Goal: Task Accomplishment & Management: Manage account settings

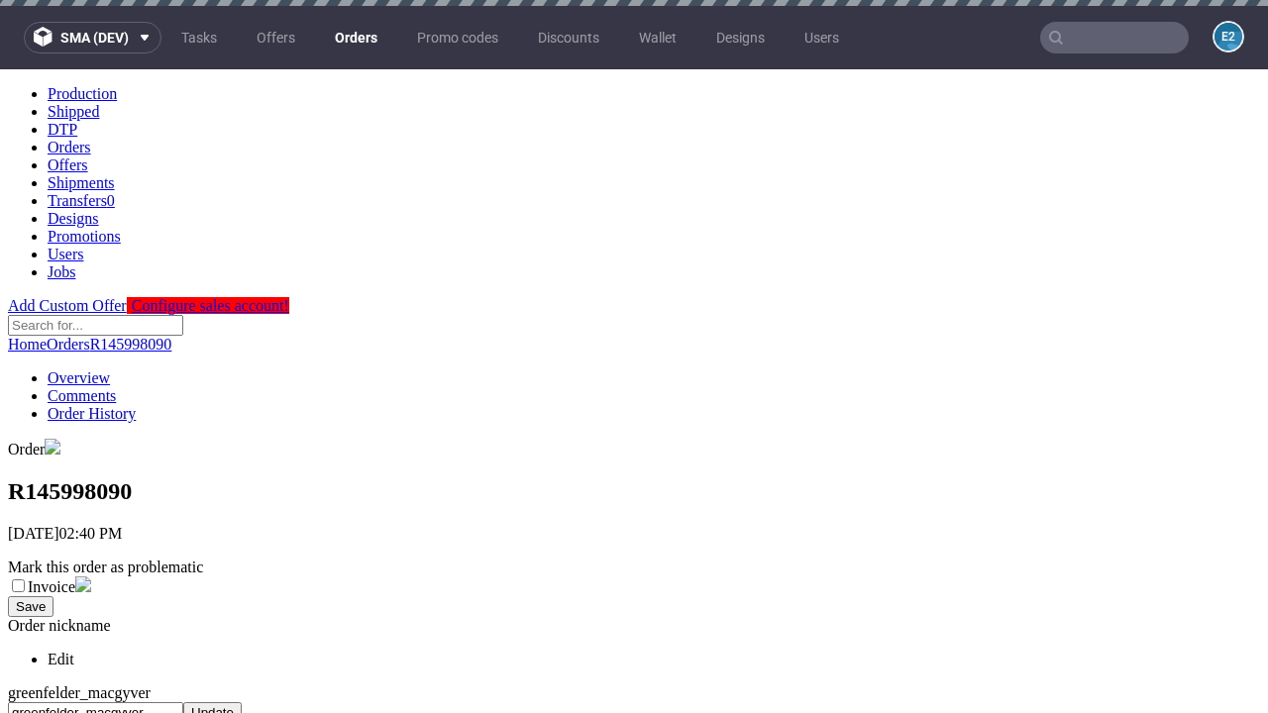
scroll to position [1044, 0]
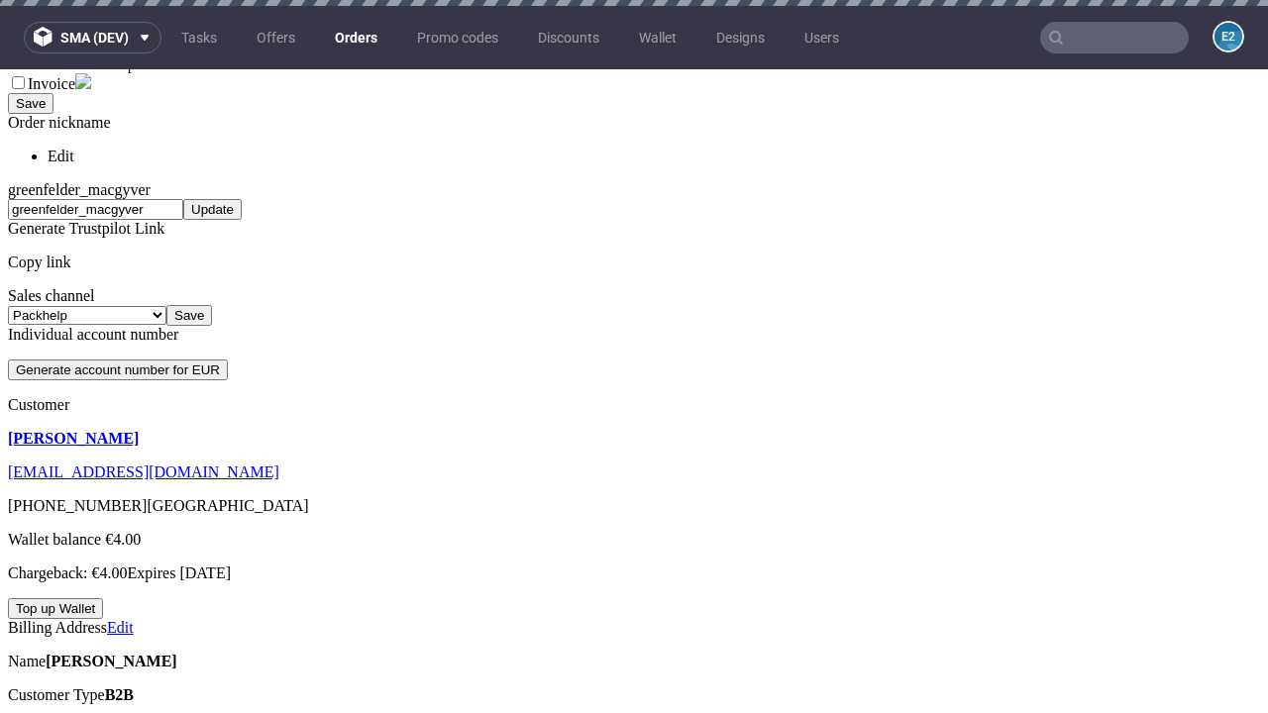
scroll to position [6, 0]
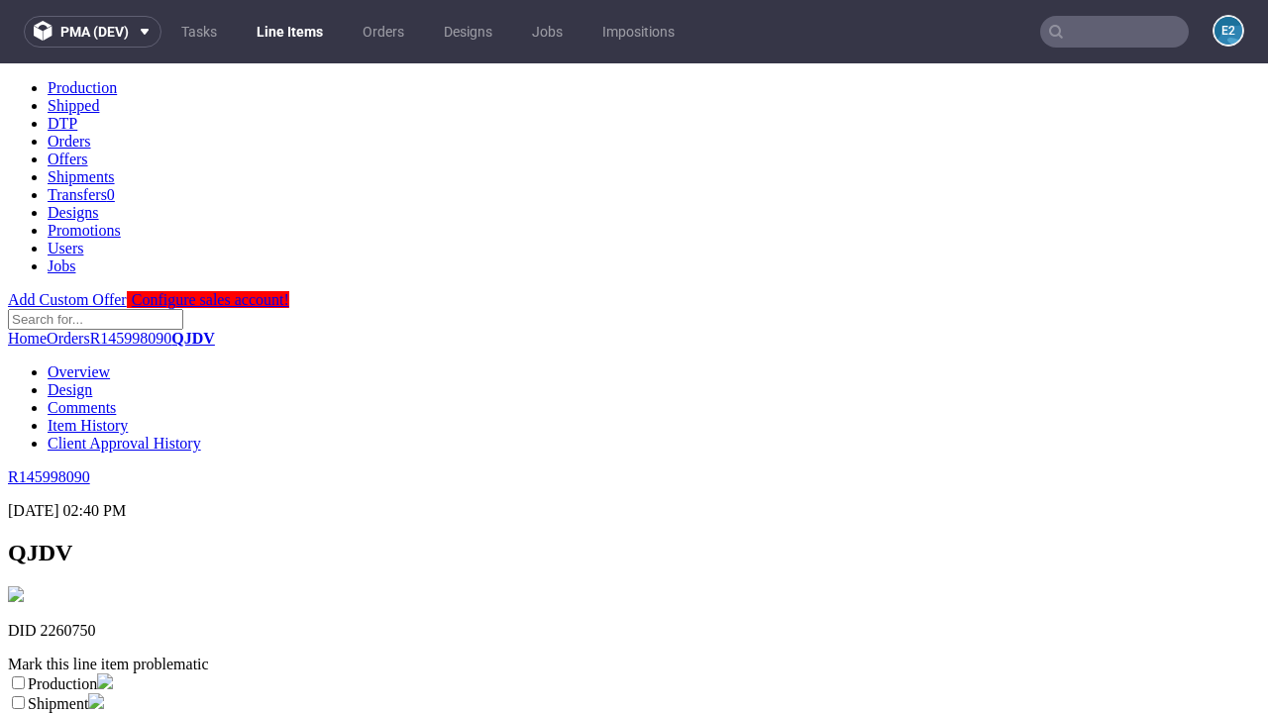
scroll to position [349, 0]
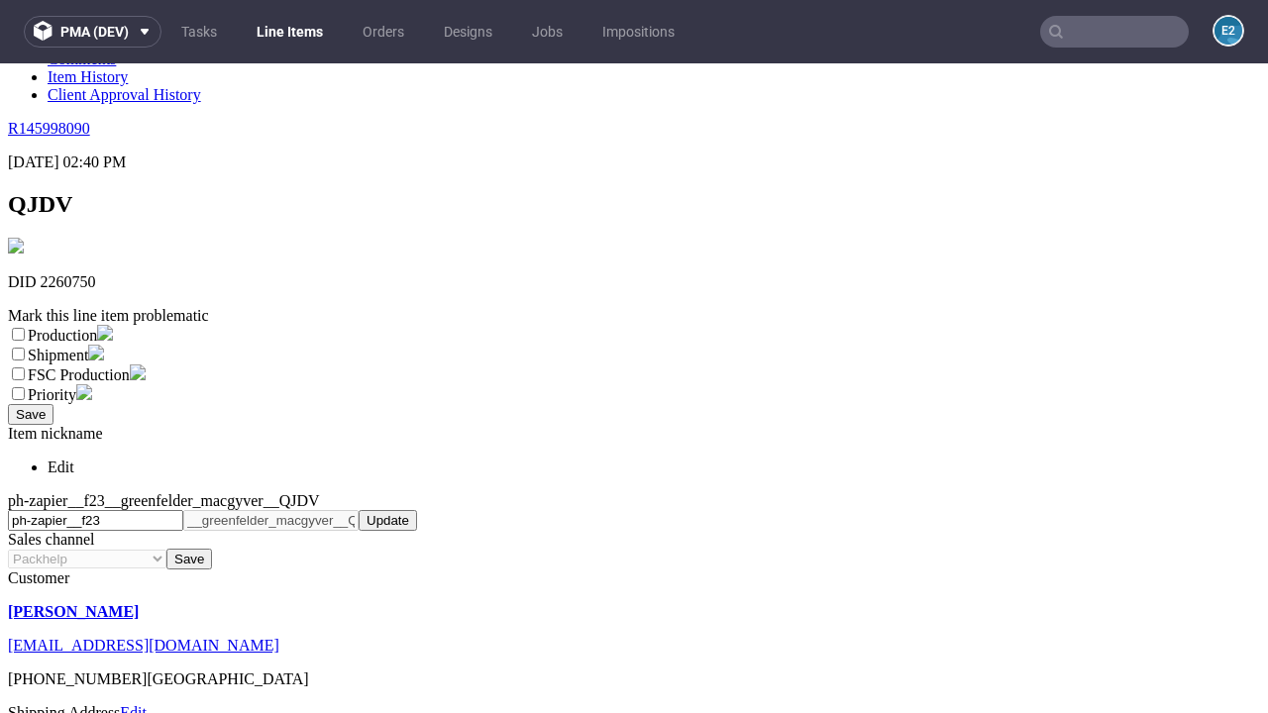
select select "dtp_ca_needed"
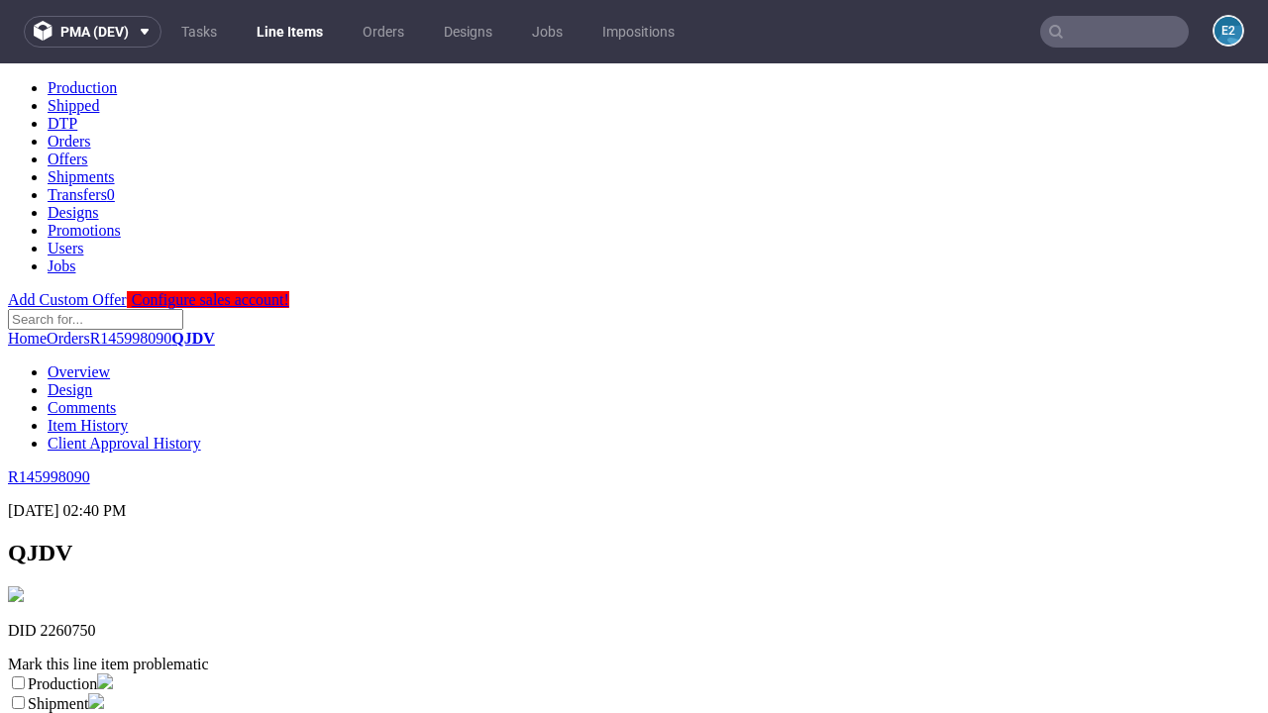
scroll to position [0, 0]
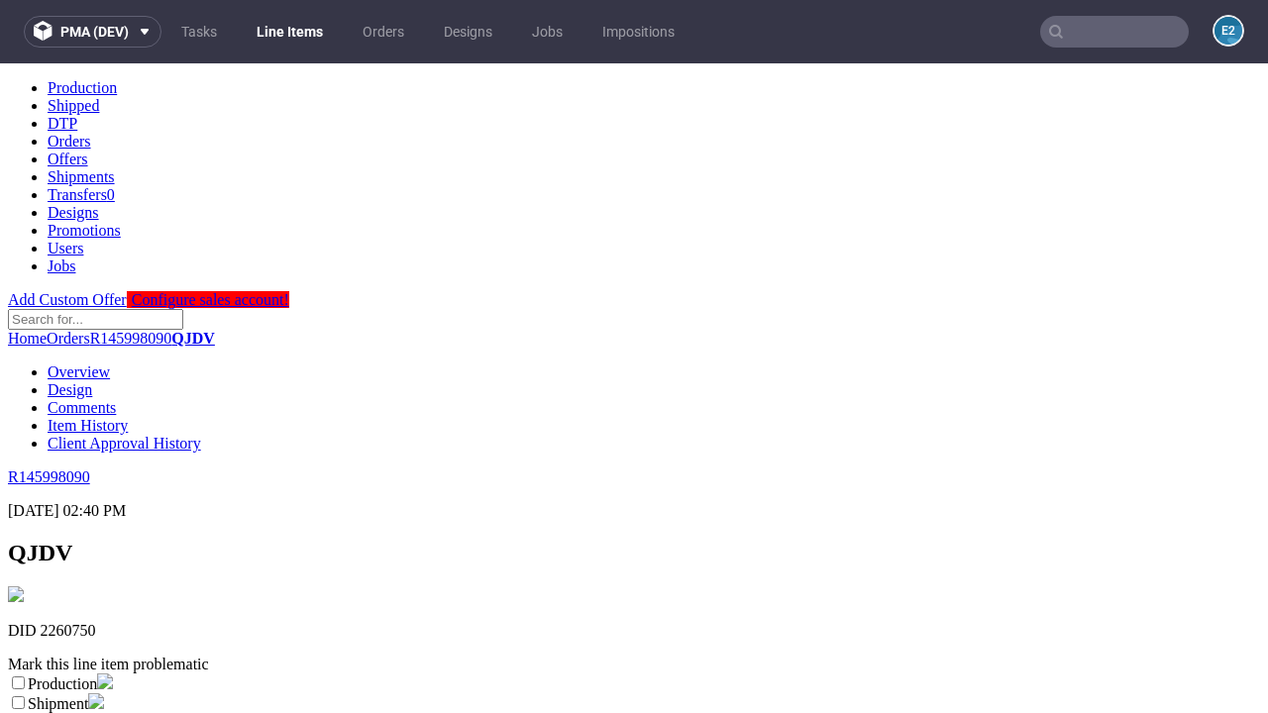
checkbox input "true"
